Goal: Information Seeking & Learning: Find specific fact

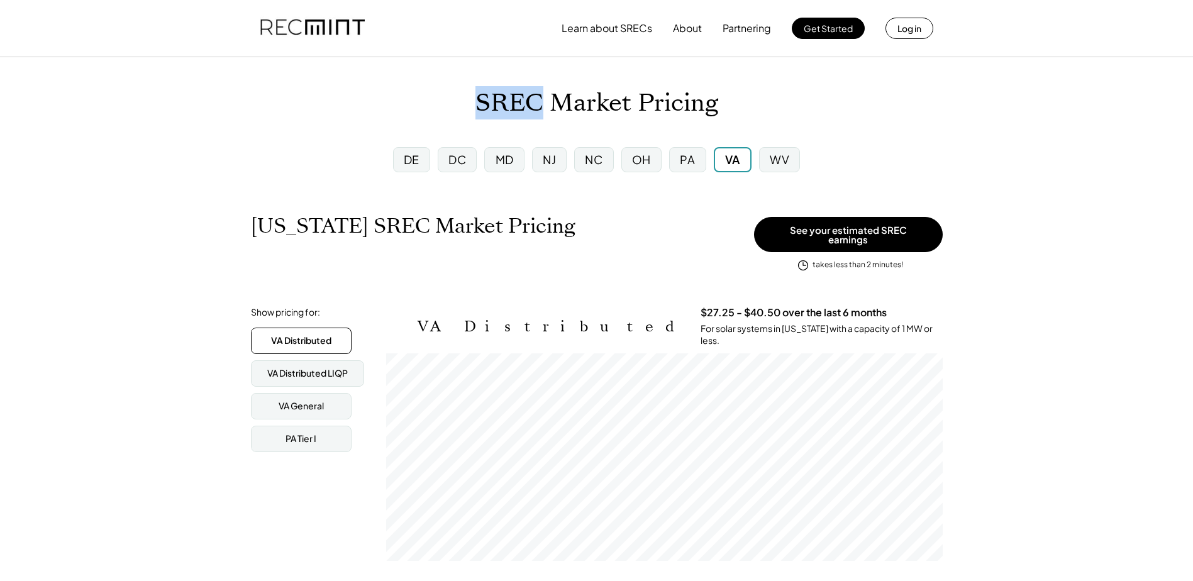
scroll to position [208, 557]
drag, startPoint x: 477, startPoint y: 101, endPoint x: 541, endPoint y: 102, distance: 64.2
click at [541, 102] on h1 "SREC Market Pricing" at bounding box center [597, 104] width 243 height 30
click at [350, 106] on div "SREC Market Pricing" at bounding box center [596, 104] width 1193 height 30
drag, startPoint x: 494, startPoint y: 104, endPoint x: 535, endPoint y: 99, distance: 41.8
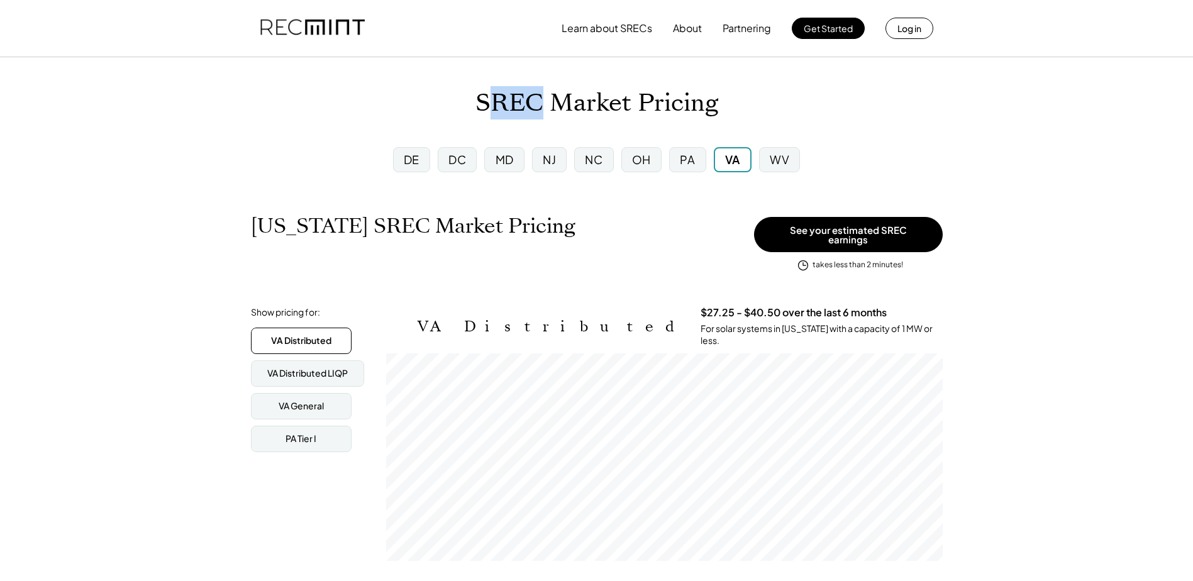
click at [535, 99] on h1 "SREC Market Pricing" at bounding box center [597, 104] width 243 height 30
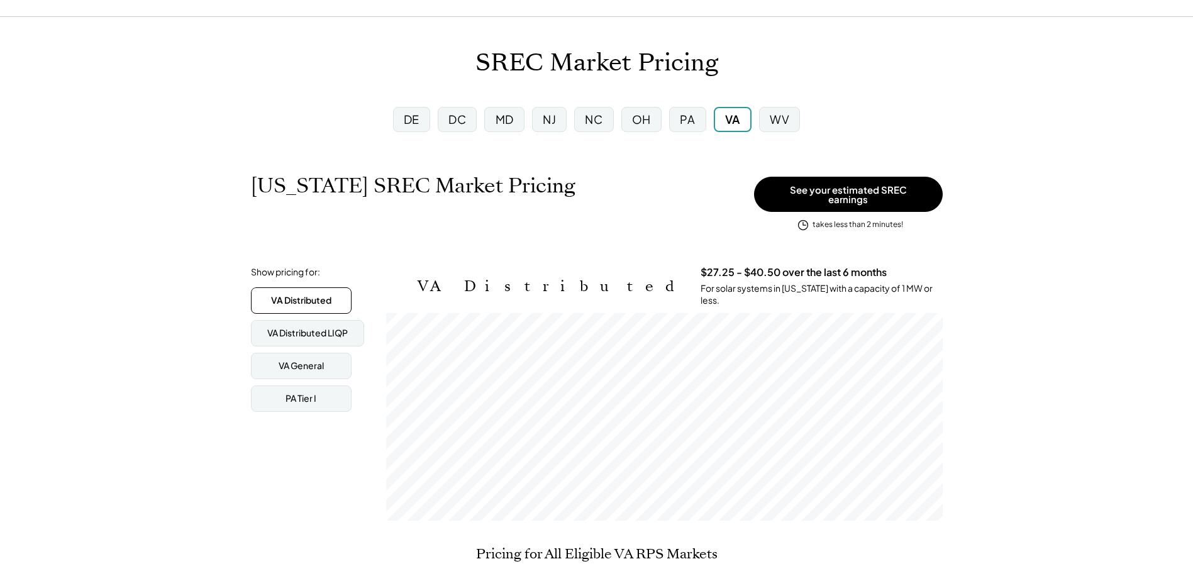
scroll to position [63, 0]
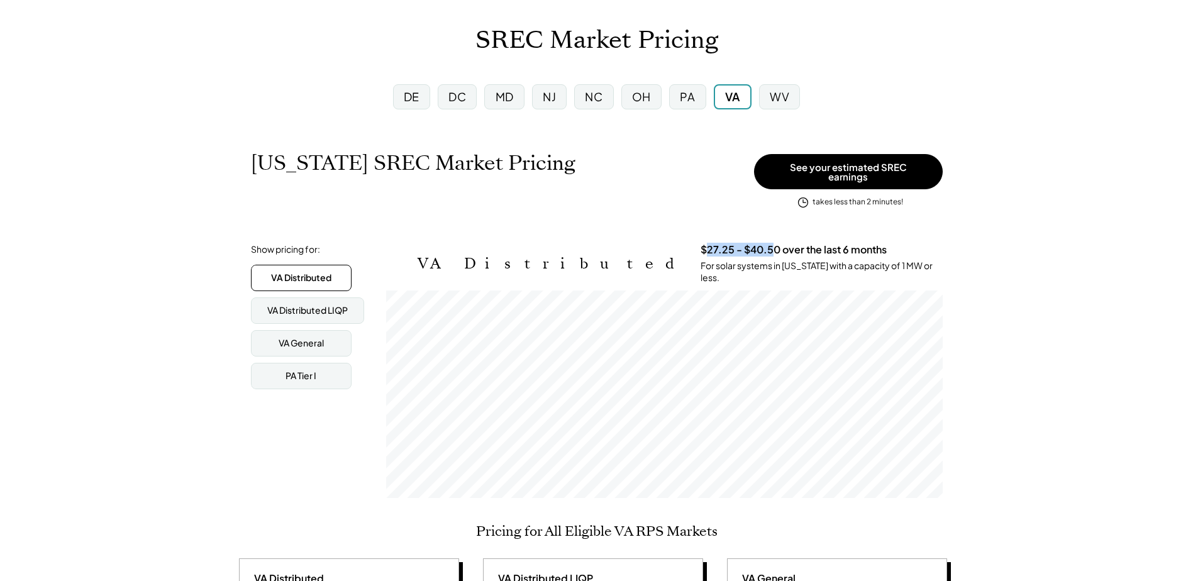
drag, startPoint x: 545, startPoint y: 242, endPoint x: 610, endPoint y: 240, distance: 65.5
click at [701, 243] on h3 "$27.25 - $40.50 over the last 6 months" at bounding box center [794, 249] width 186 height 13
drag, startPoint x: 610, startPoint y: 240, endPoint x: 766, endPoint y: 240, distance: 155.4
click at [766, 243] on div "$27.25 - $40.50 over the last 6 months For solar systems in [US_STATE] with a c…" at bounding box center [822, 263] width 242 height 41
